Goal: Task Accomplishment & Management: Complete application form

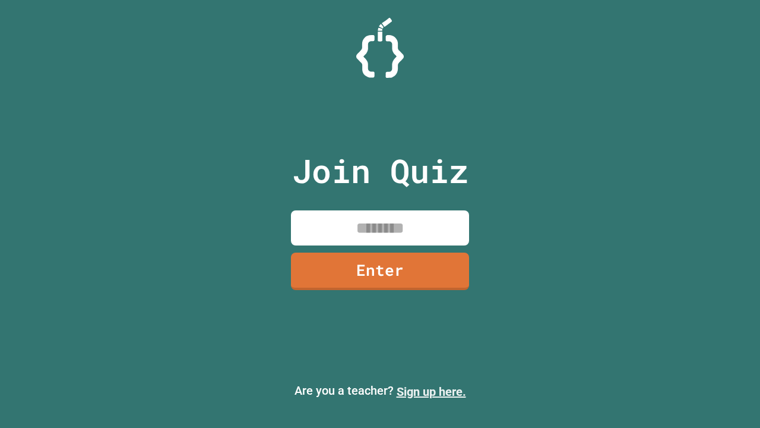
click at [431, 391] on link "Sign up here." at bounding box center [432, 391] width 70 height 14
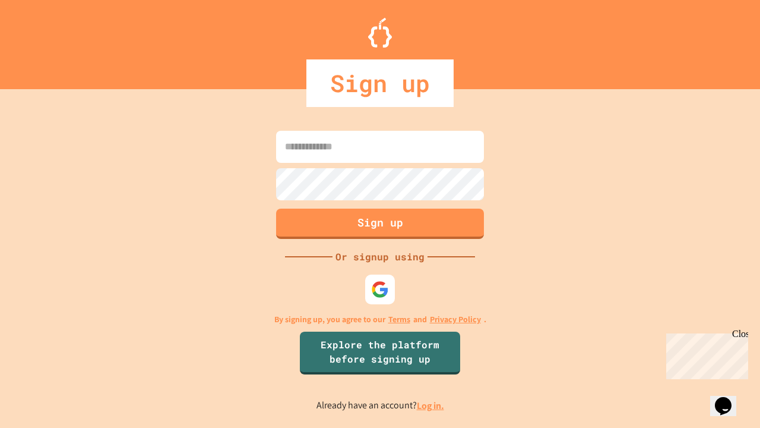
click at [431, 405] on link "Log in." at bounding box center [430, 405] width 27 height 12
